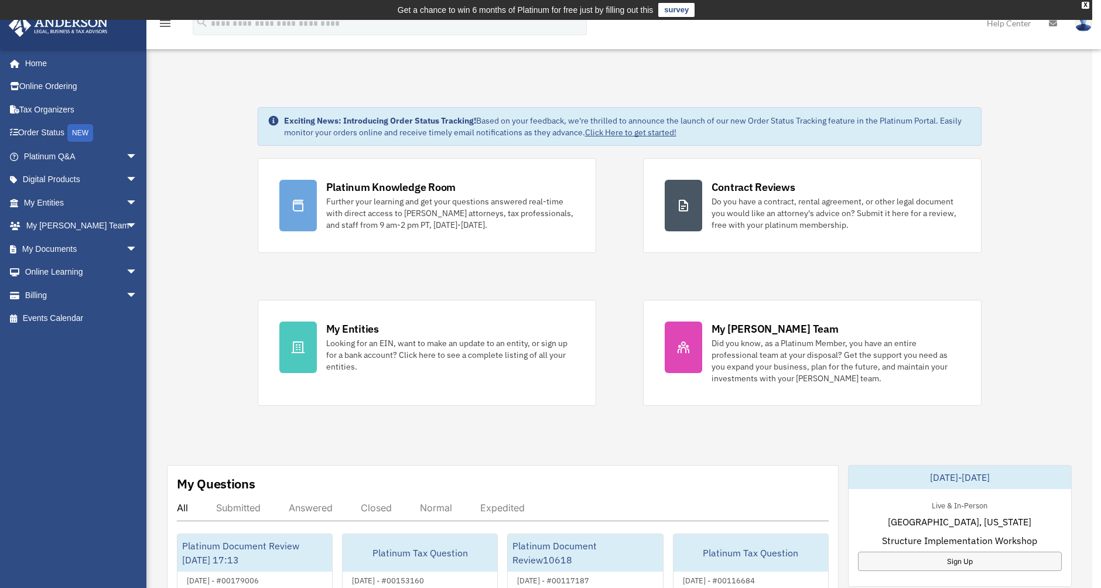
click at [39, 290] on div "x" at bounding box center [550, 294] width 1101 height 588
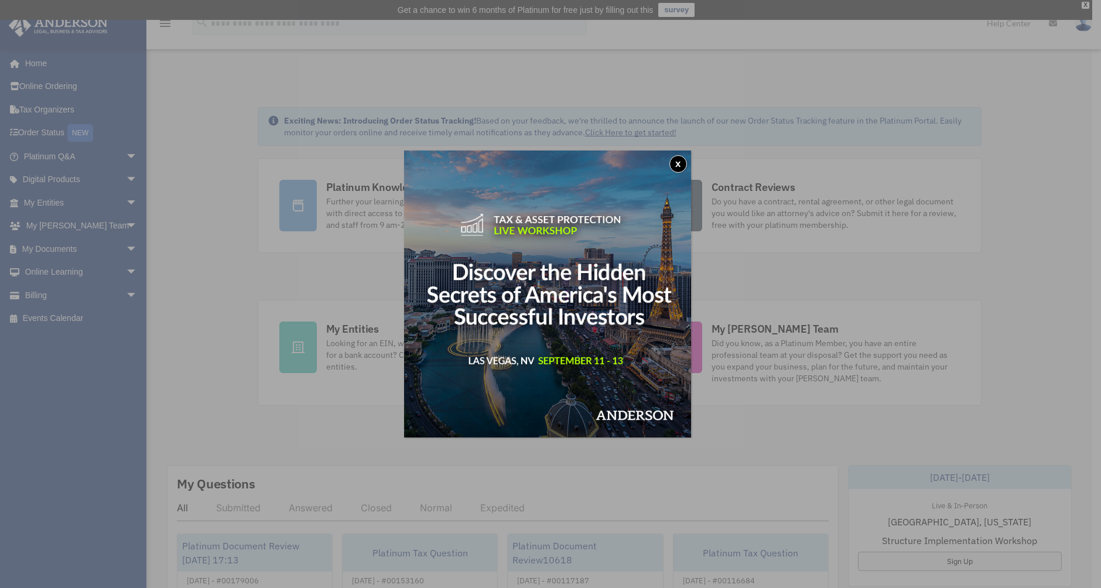
click at [679, 165] on button "x" at bounding box center [678, 164] width 18 height 18
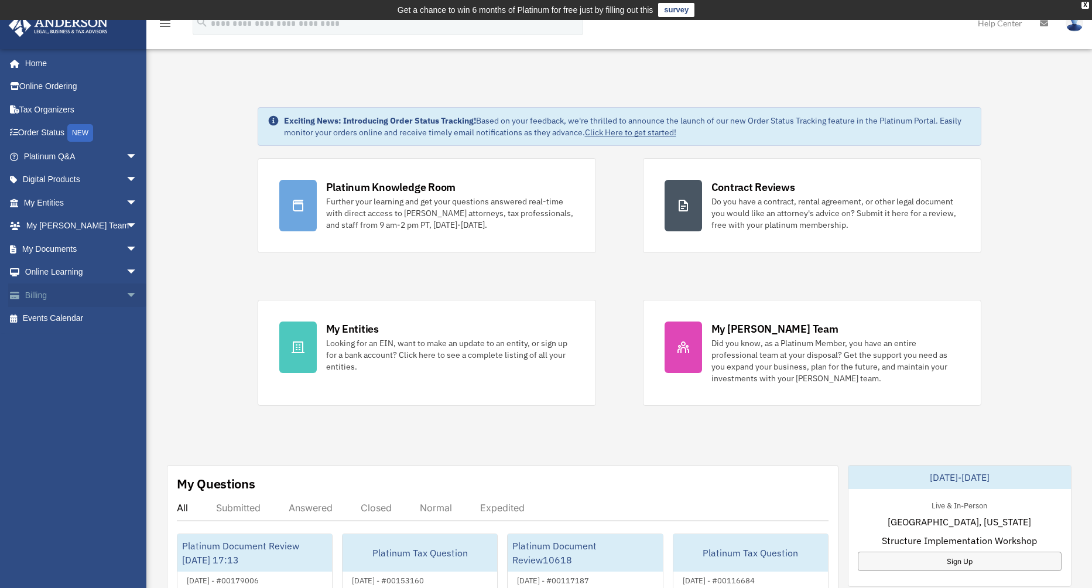
click at [53, 296] on link "Billing arrow_drop_down" at bounding box center [81, 294] width 147 height 23
click at [126, 295] on span "arrow_drop_down" at bounding box center [137, 295] width 23 height 24
click at [81, 320] on link "$ Open Invoices" at bounding box center [85, 319] width 139 height 24
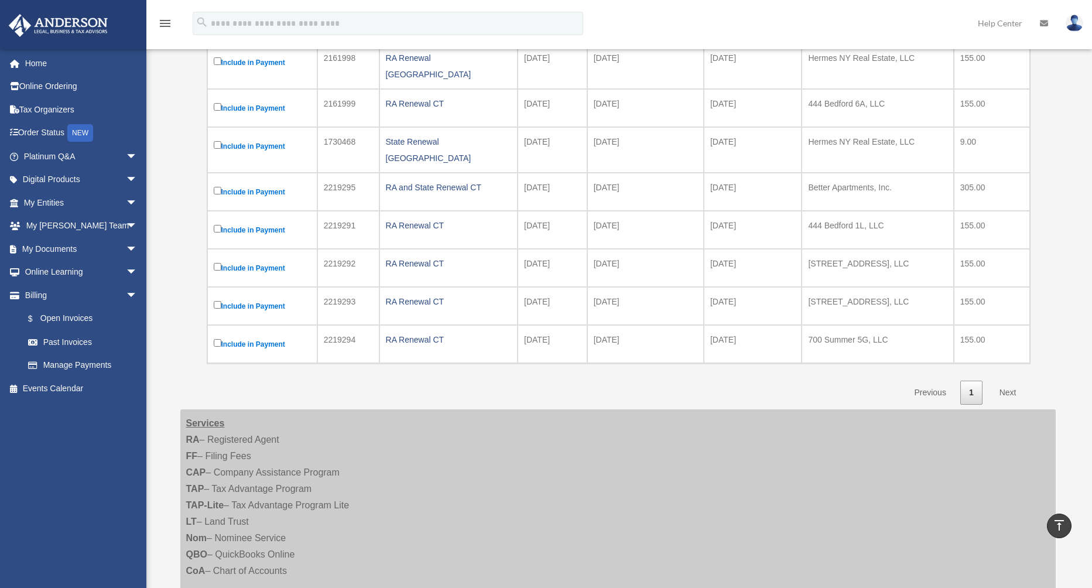
scroll to position [49, 0]
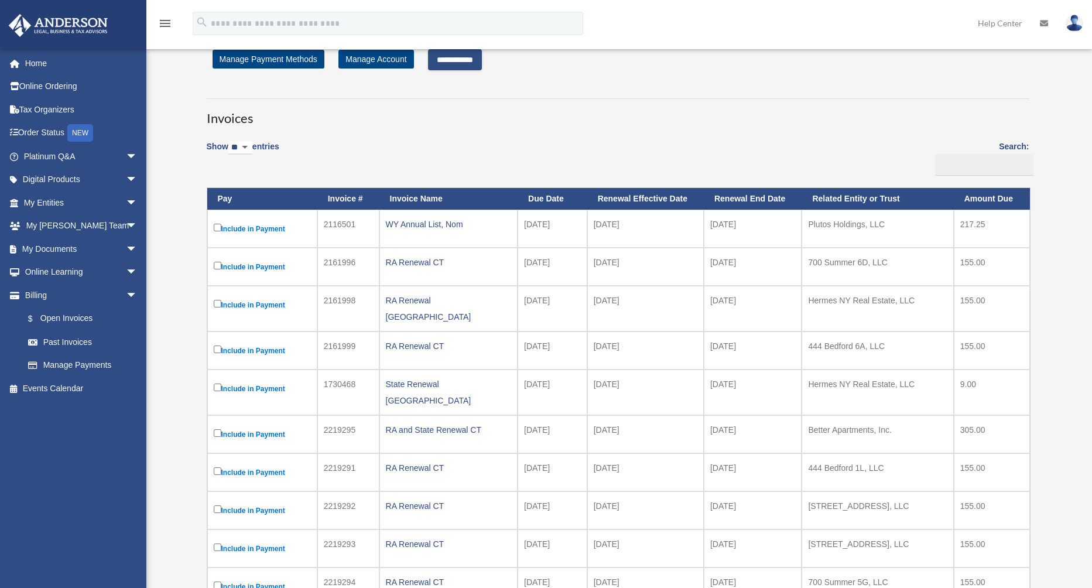
click at [478, 60] on input "**********" at bounding box center [455, 59] width 54 height 21
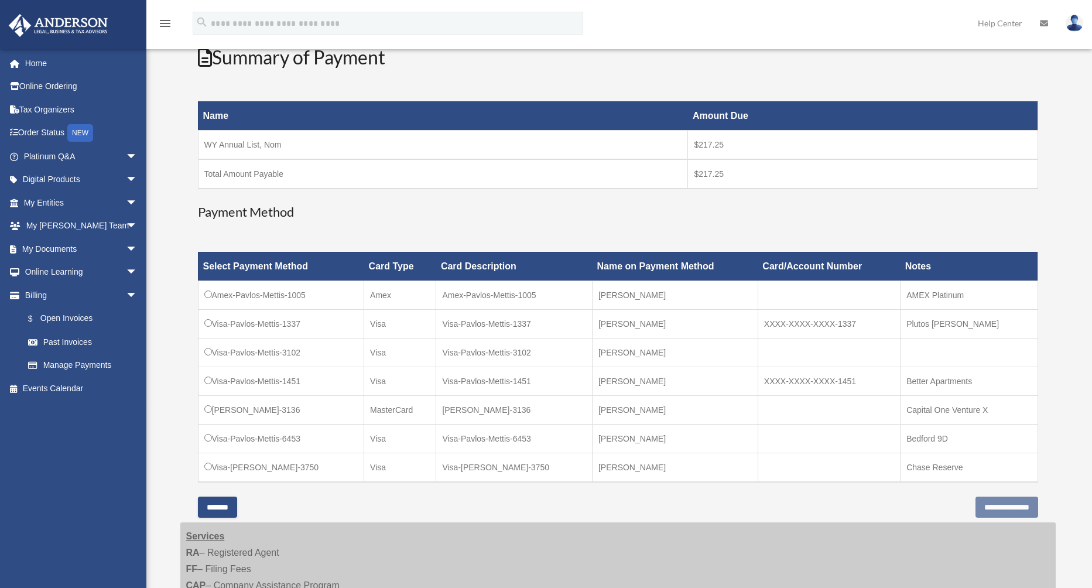
scroll to position [211, 0]
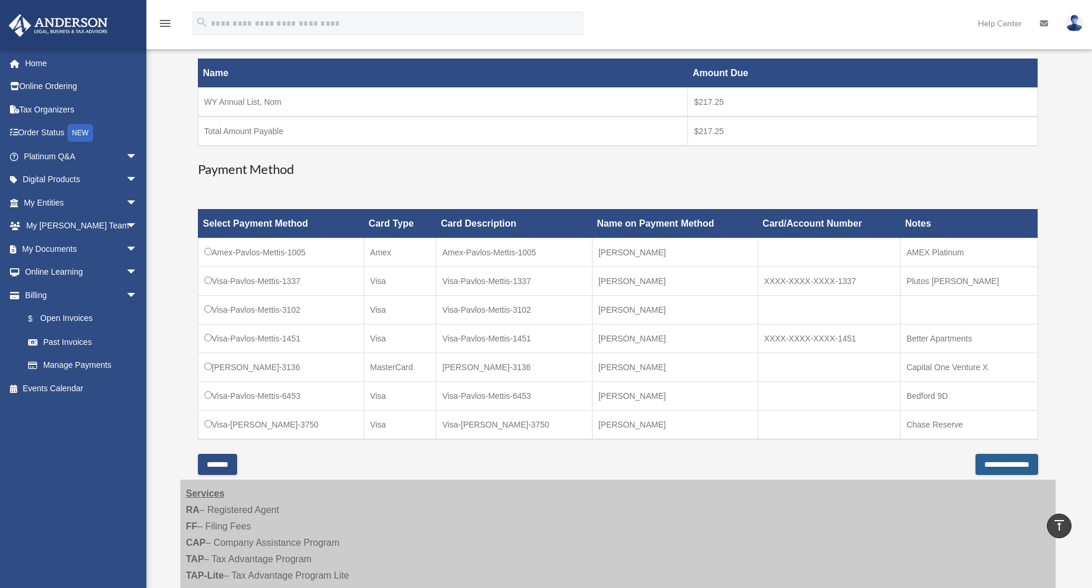
click at [988, 461] on input "**********" at bounding box center [1007, 464] width 63 height 21
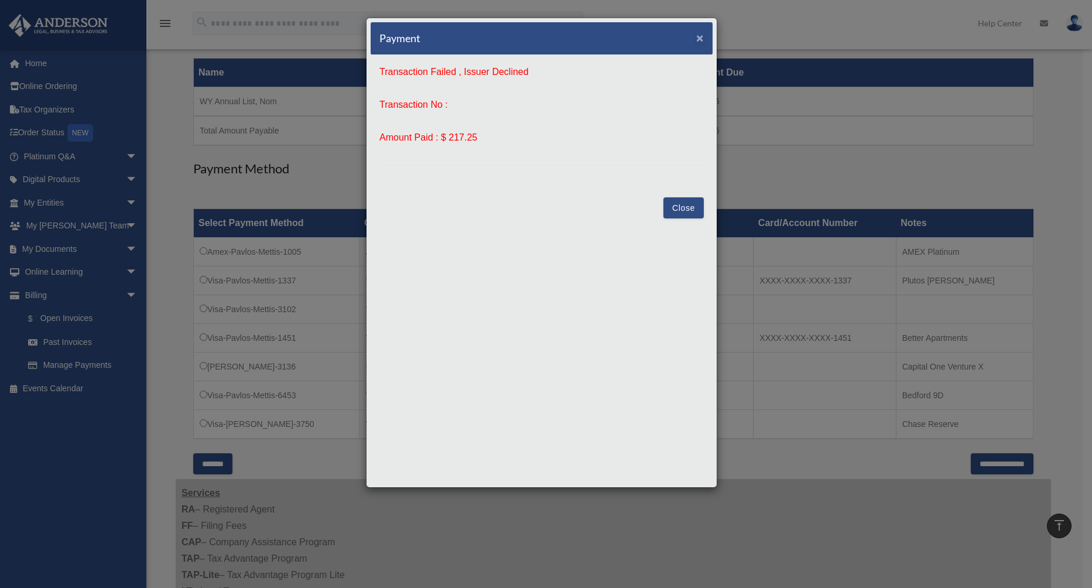
click at [698, 39] on span "×" at bounding box center [700, 37] width 8 height 13
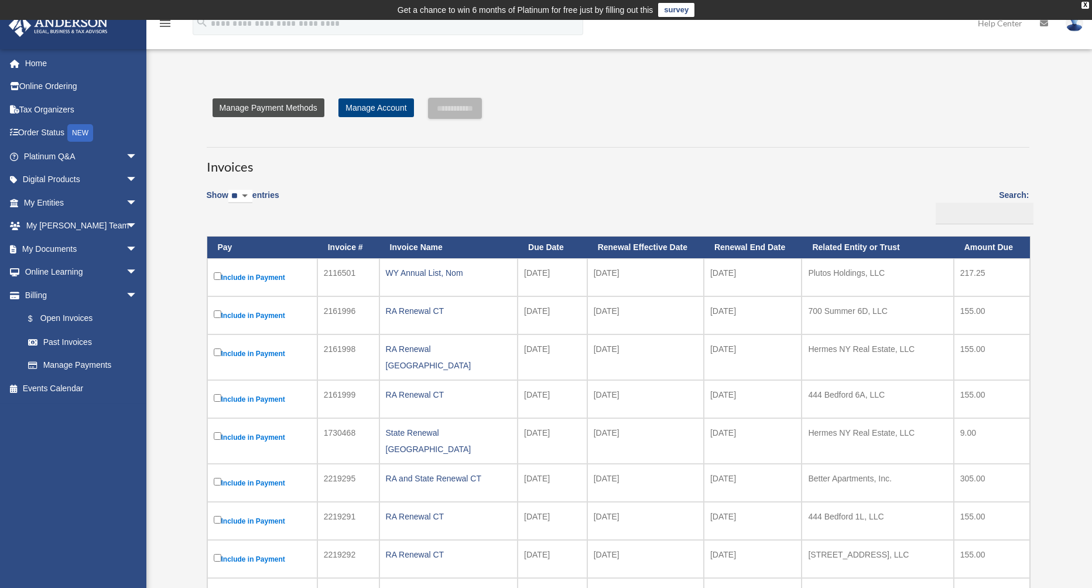
click at [299, 106] on link "Manage Payment Methods" at bounding box center [269, 107] width 112 height 19
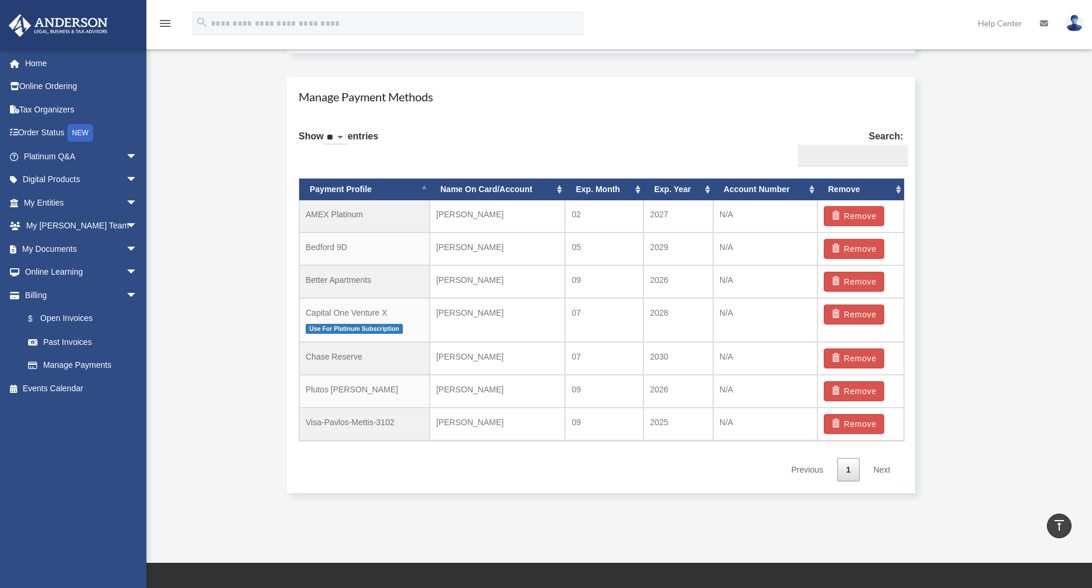
scroll to position [775, 0]
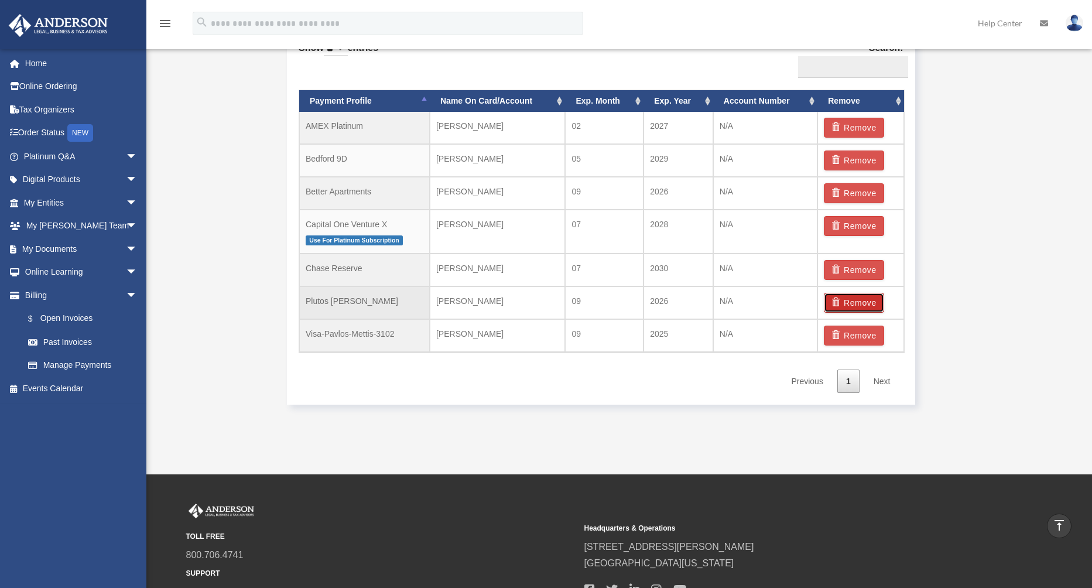
click at [857, 303] on button "Remove" at bounding box center [854, 303] width 60 height 20
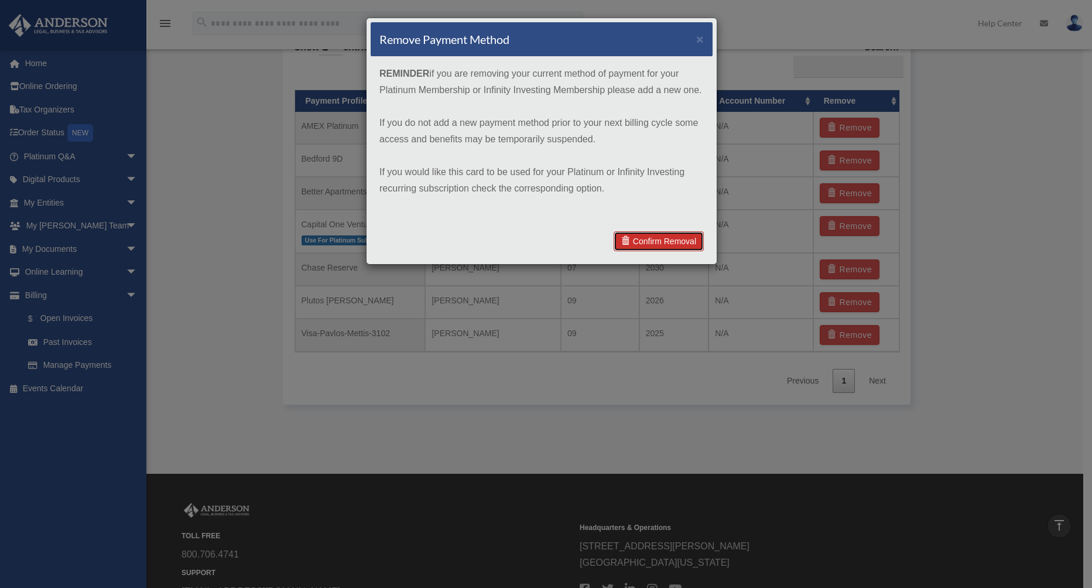
click at [675, 241] on link "Confirm Removal" at bounding box center [659, 241] width 90 height 20
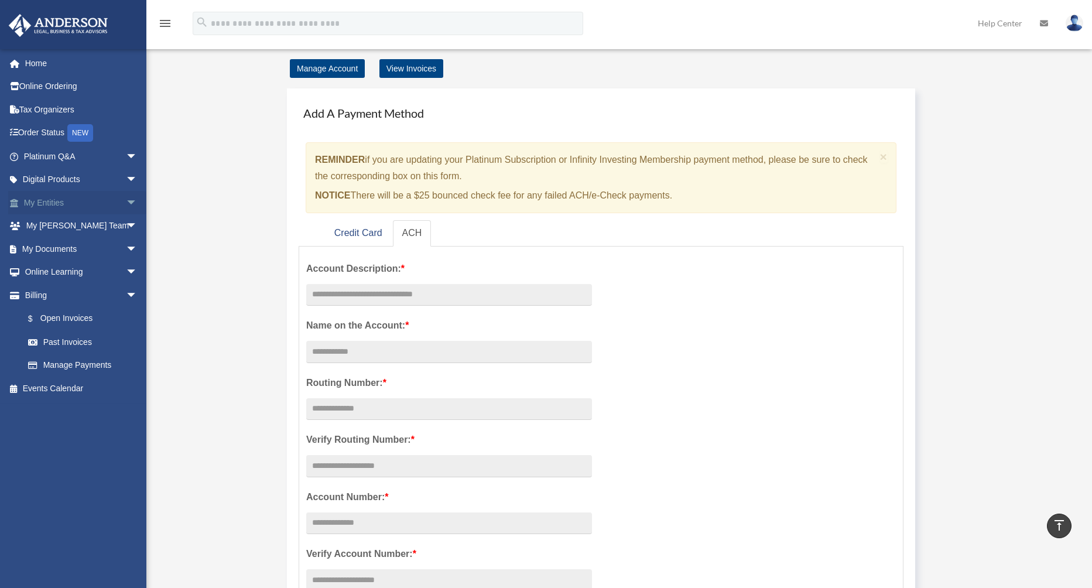
scroll to position [0, 0]
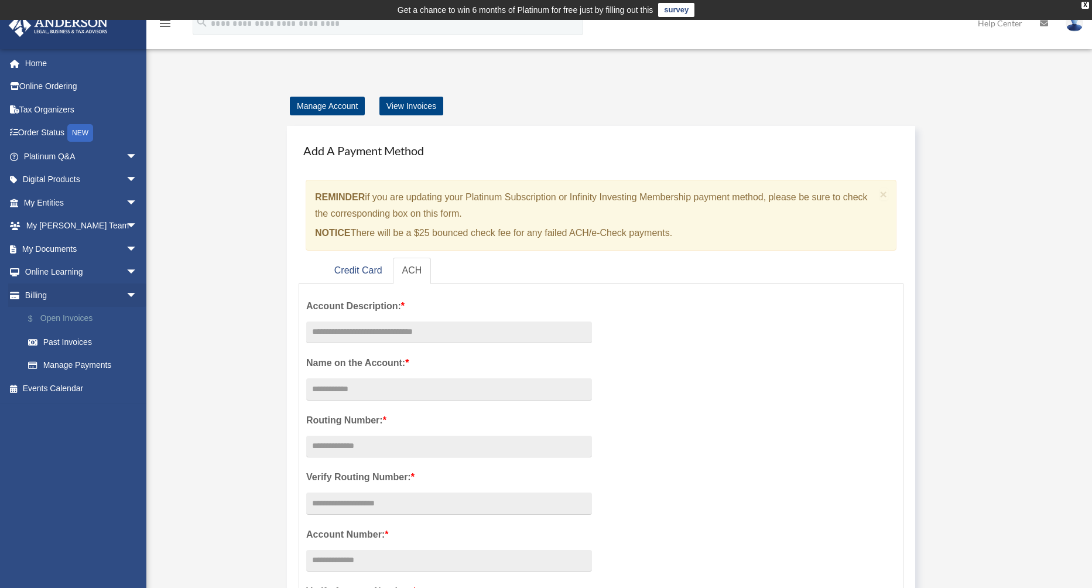
click at [64, 317] on link "$ Open Invoices" at bounding box center [85, 319] width 139 height 24
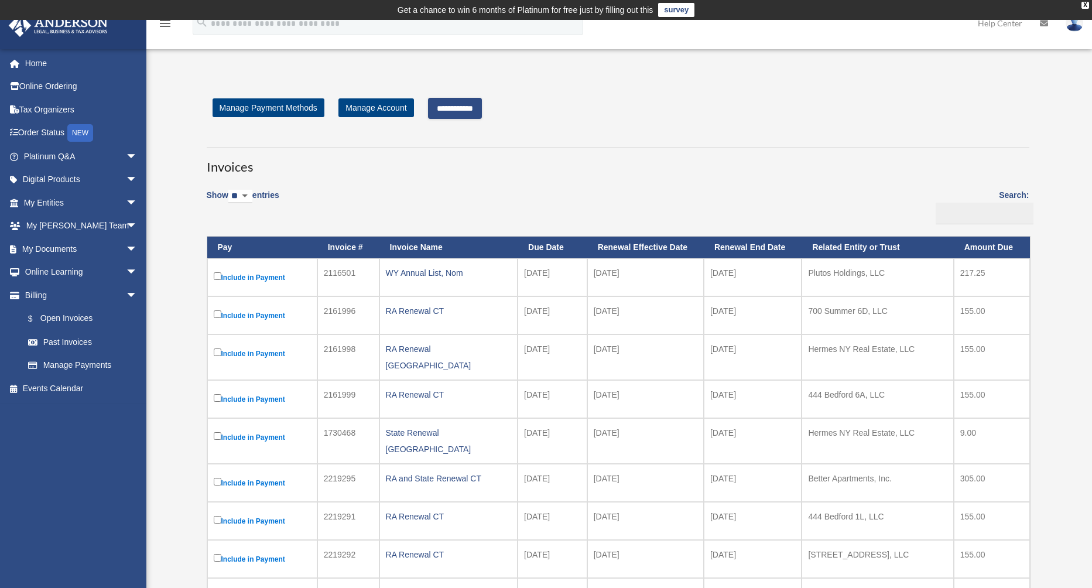
click at [463, 110] on input "**********" at bounding box center [455, 108] width 54 height 21
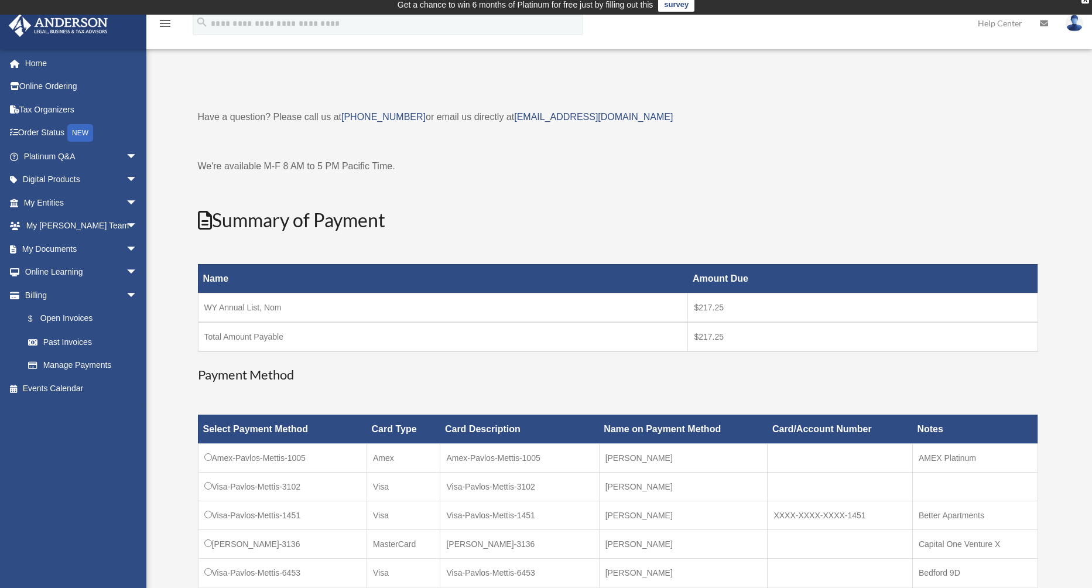
scroll to position [113, 0]
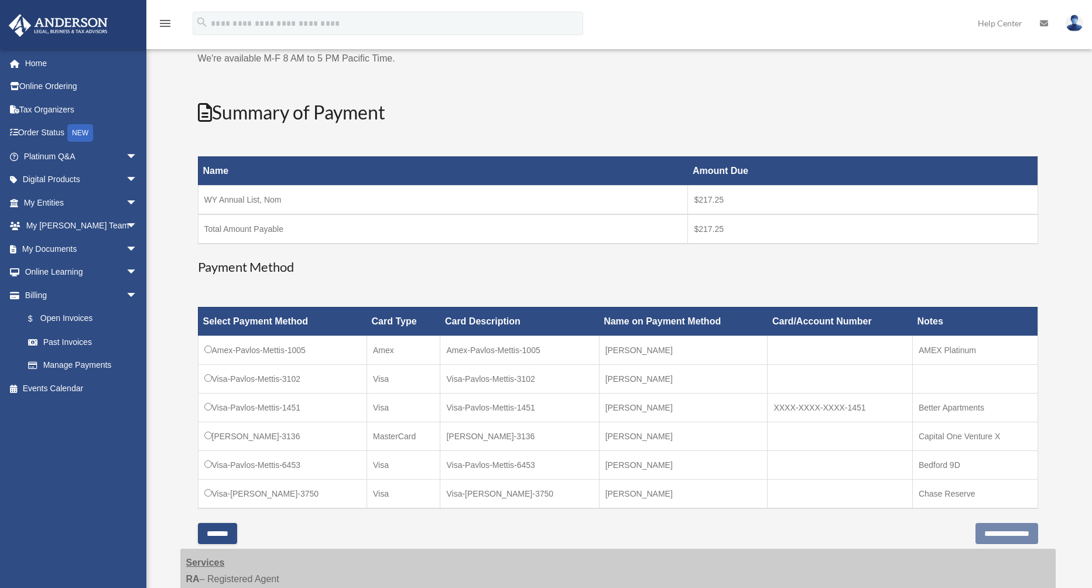
click at [282, 495] on td "Visa-[PERSON_NAME]-3750" at bounding box center [282, 493] width 169 height 29
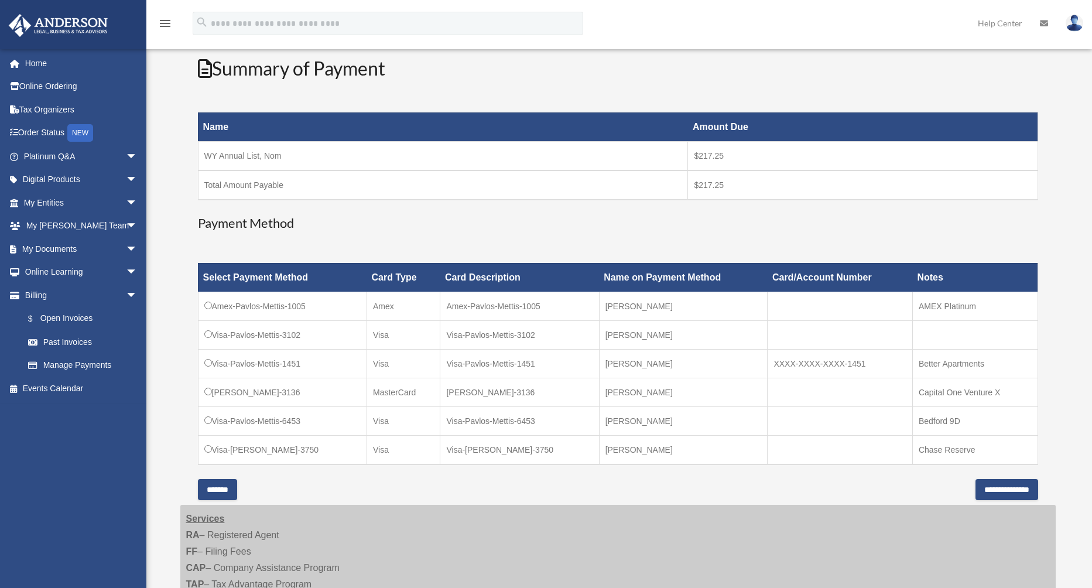
scroll to position [247, 0]
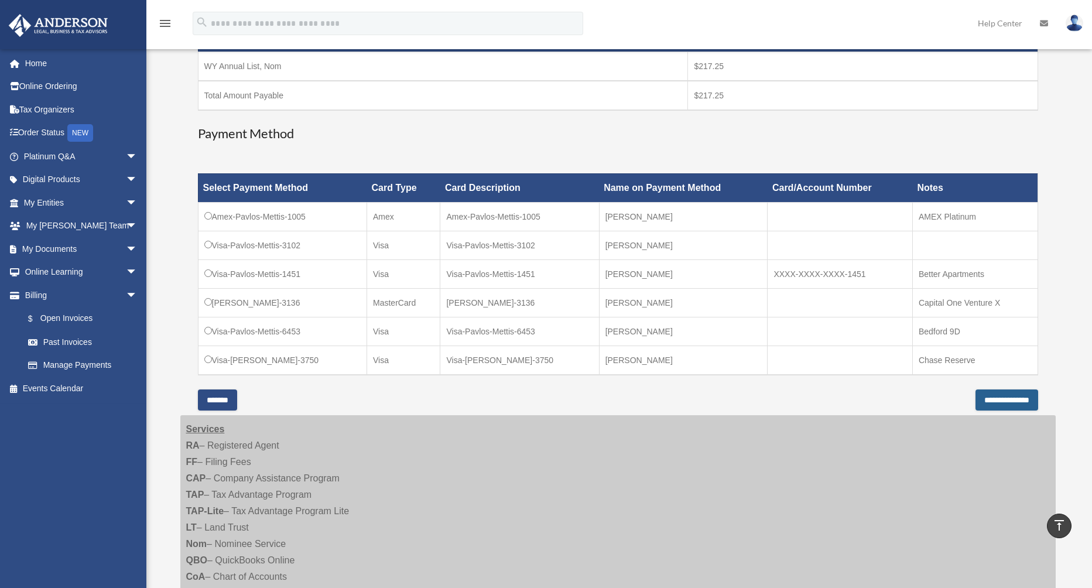
click at [1000, 401] on input "**********" at bounding box center [1007, 399] width 63 height 21
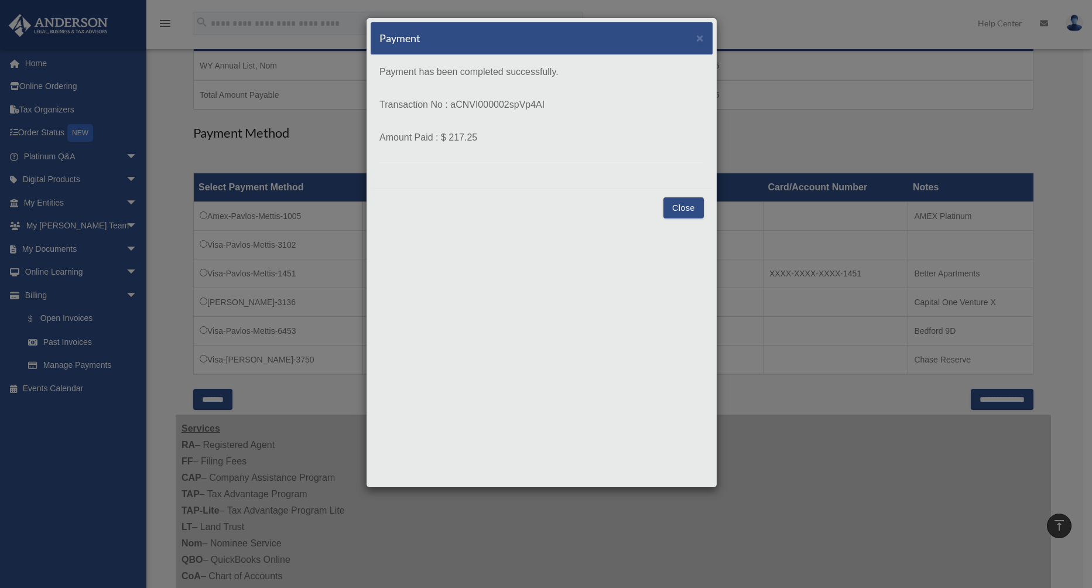
click at [683, 203] on button "Close" at bounding box center [684, 207] width 40 height 21
